Goal: Task Accomplishment & Management: Manage account settings

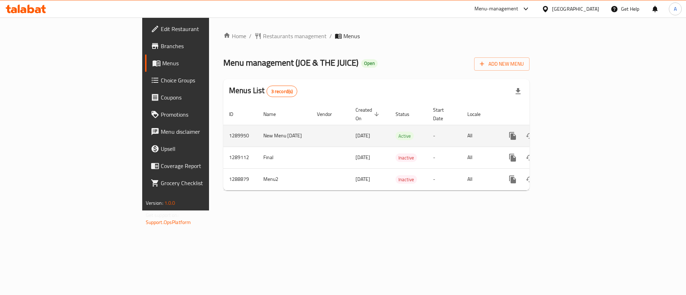
click at [568, 132] on icon "enhanced table" at bounding box center [564, 136] width 9 height 9
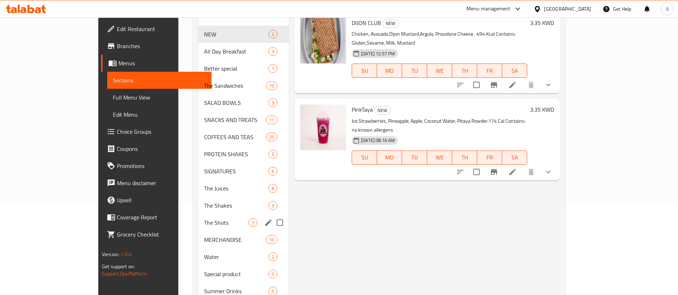
scroll to position [108, 0]
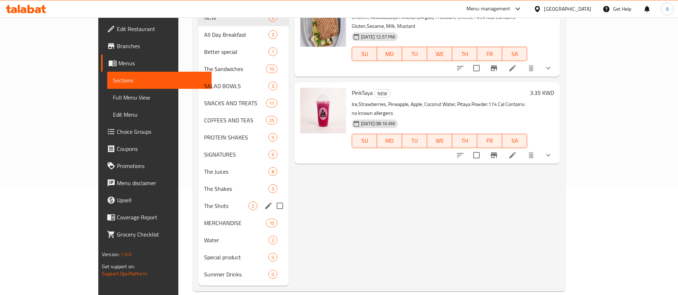
click at [198, 201] on div "The Shots 2" at bounding box center [243, 206] width 90 height 17
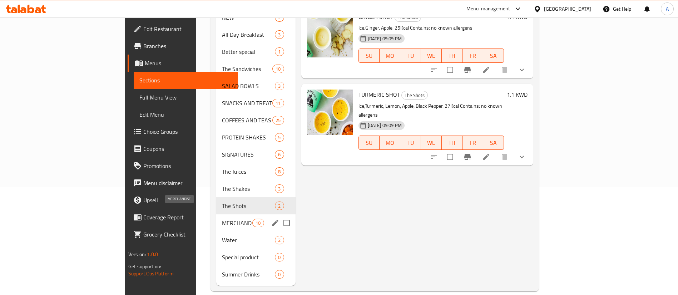
click at [222, 219] on span "MERCHANDISE" at bounding box center [237, 223] width 30 height 9
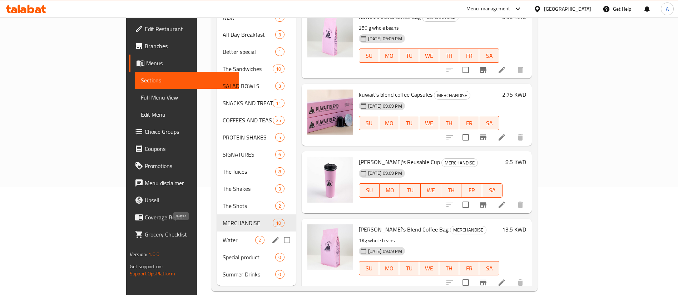
click at [223, 236] on span "Water" at bounding box center [239, 240] width 33 height 9
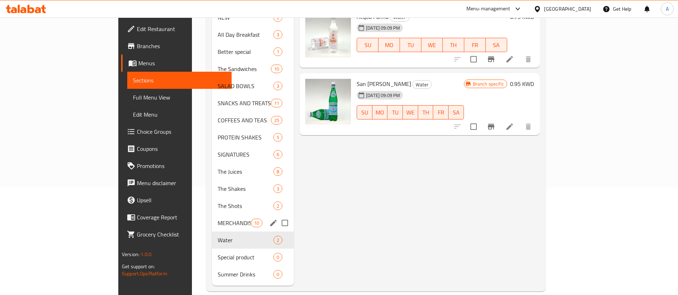
click at [212, 217] on div "MERCHANDISE 10" at bounding box center [253, 223] width 82 height 17
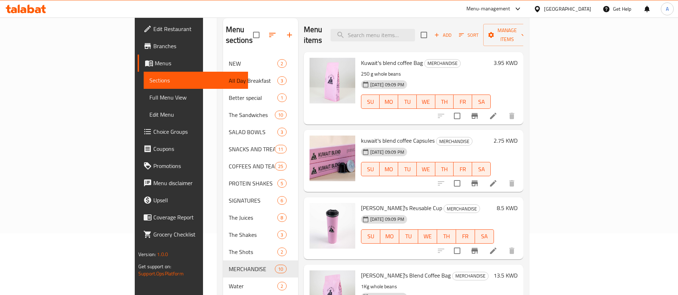
scroll to position [108, 0]
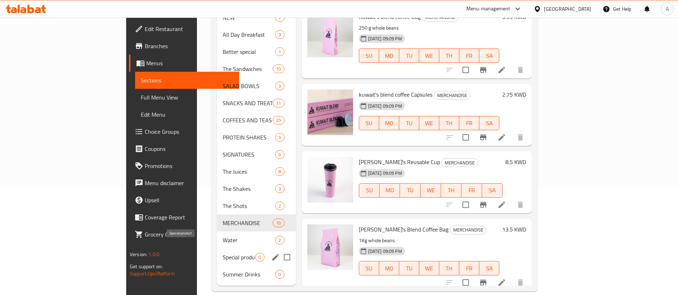
click at [217, 254] on div "Special product 0" at bounding box center [256, 257] width 79 height 17
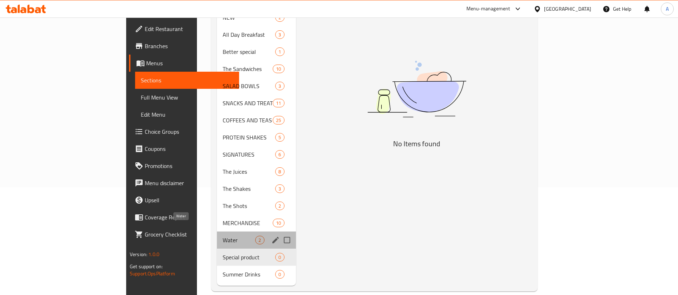
click at [223, 236] on span "Water" at bounding box center [239, 240] width 33 height 9
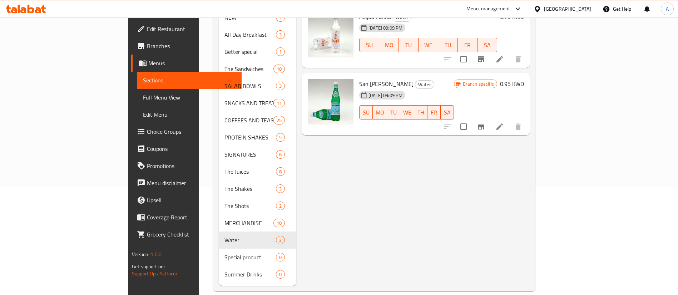
click at [219, 273] on nav "NEW 2 All Day Breakfast 3 Better special 1 The Sandwiches 10 SALAD BOWLS 3 SNAC…" at bounding box center [258, 146] width 78 height 280
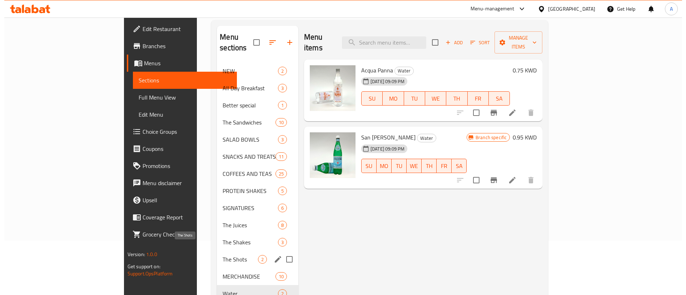
scroll to position [1, 0]
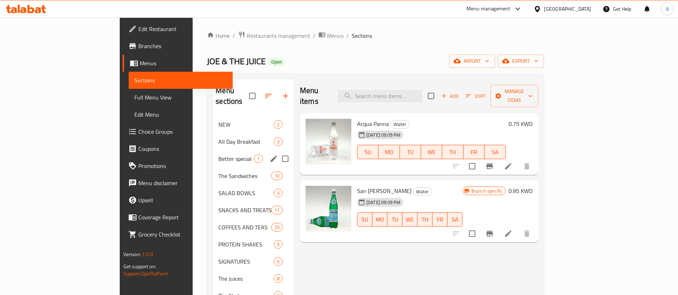
click at [218, 155] on span "Better special" at bounding box center [235, 159] width 35 height 9
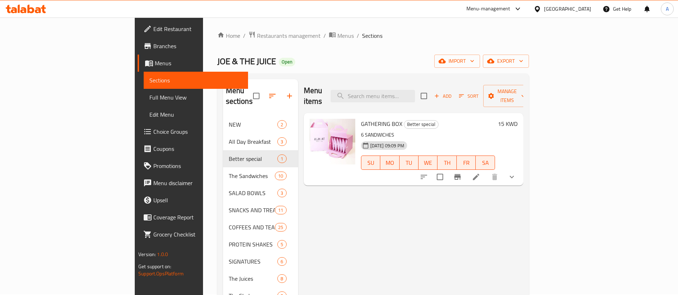
click at [465, 48] on div "Home / Restaurants management / Menus / Sections [PERSON_NAME] & THE JUICE Open…" at bounding box center [372, 215] width 311 height 368
